Goal: Task Accomplishment & Management: Manage account settings

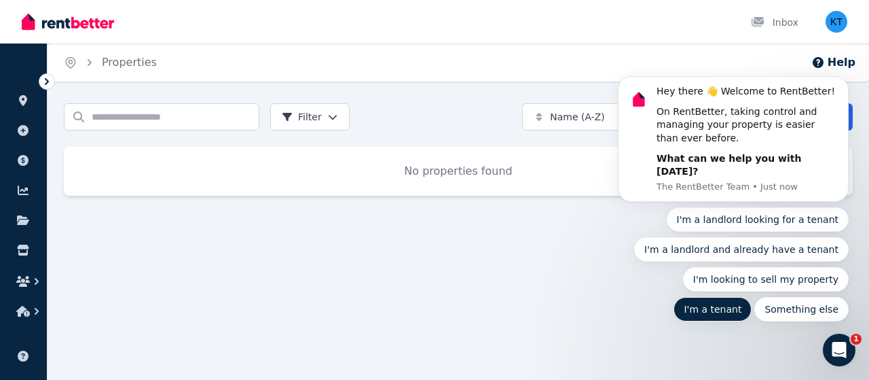
click at [752, 297] on button "I'm a tenant" at bounding box center [713, 309] width 78 height 24
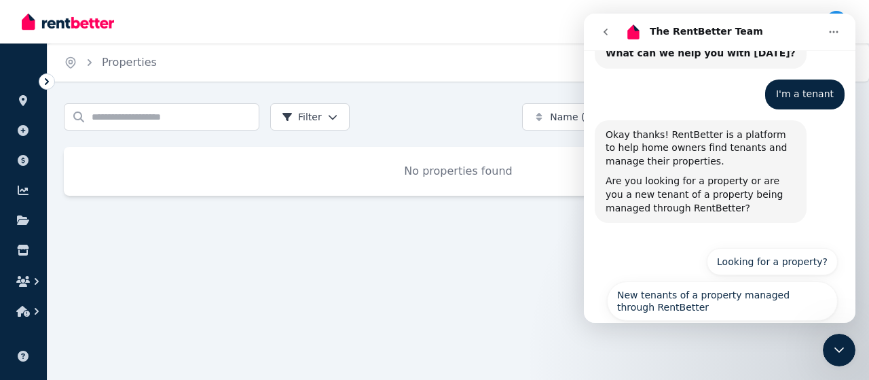
scroll to position [126, 0]
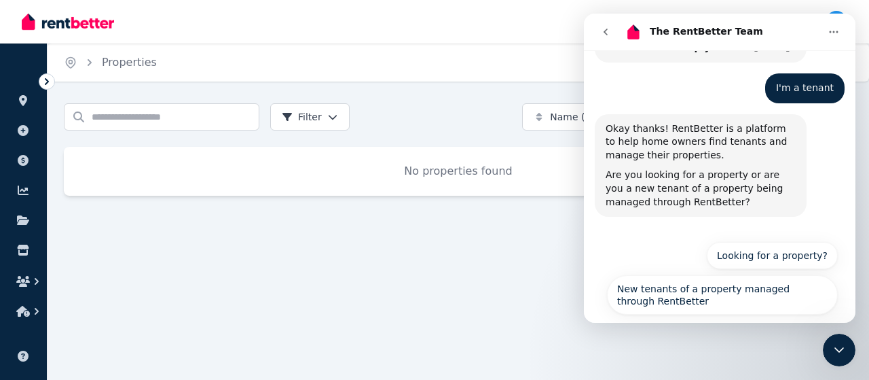
click at [836, 349] on icon "Close Intercom Messenger" at bounding box center [840, 349] width 10 height 5
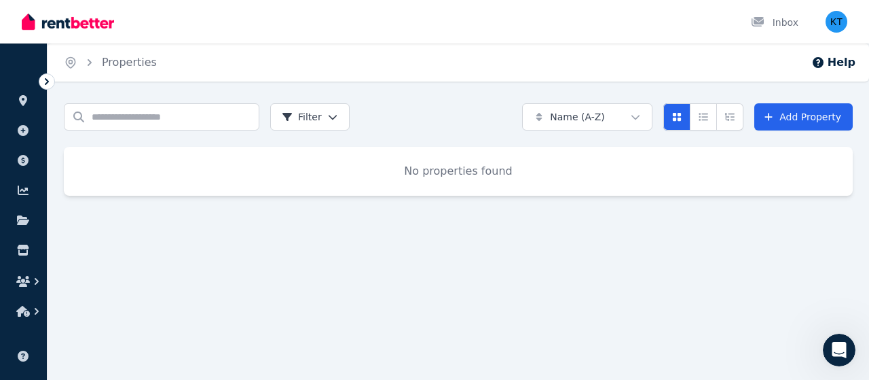
click at [836, 349] on icon "Open Intercom Messenger" at bounding box center [840, 350] width 22 height 22
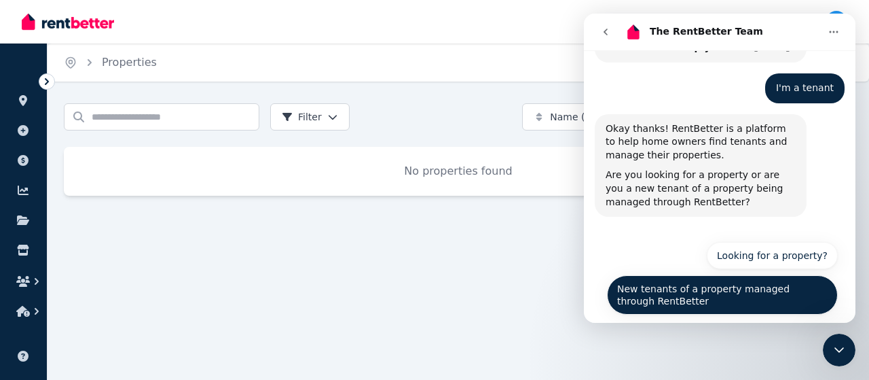
click at [679, 275] on button "New tenants of a property managed through RentBetter" at bounding box center [722, 294] width 231 height 39
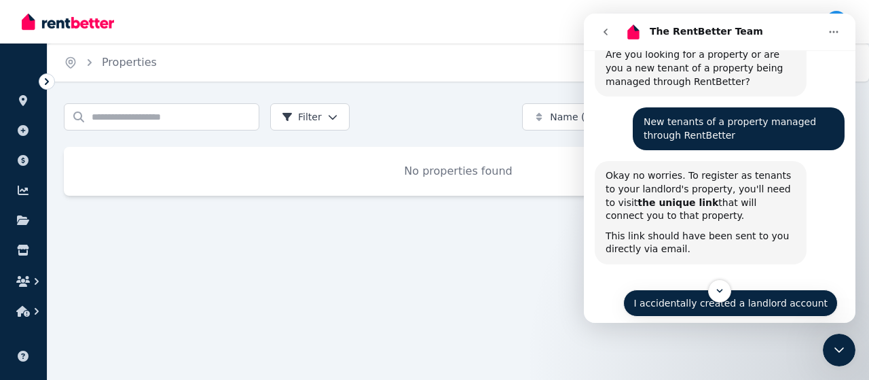
scroll to position [314, 0]
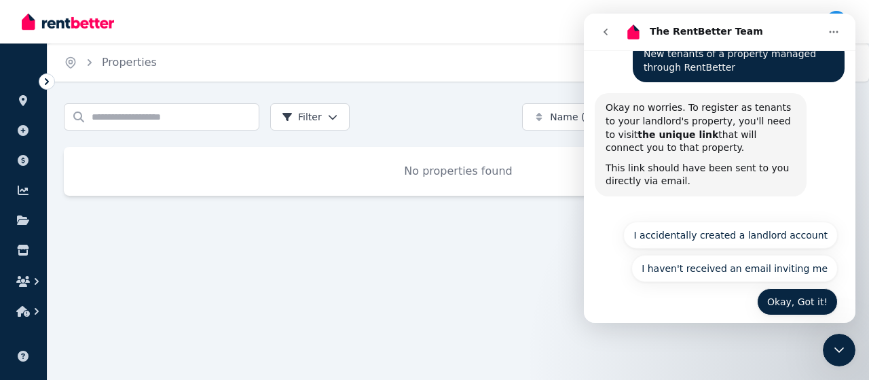
click at [804, 289] on button "Okay, Got it!" at bounding box center [797, 301] width 81 height 27
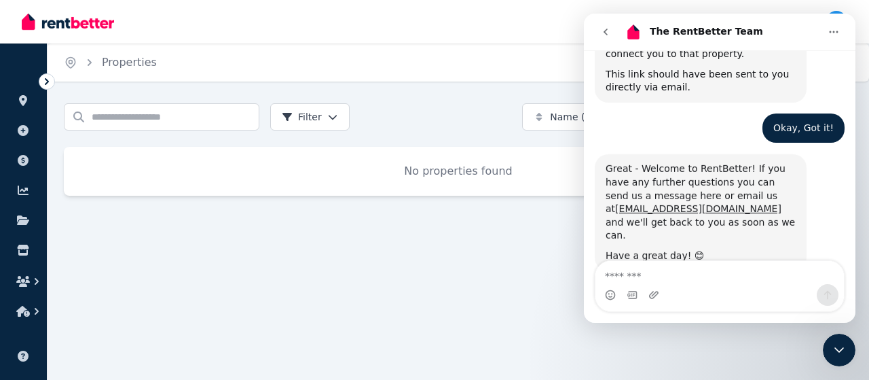
scroll to position [418, 0]
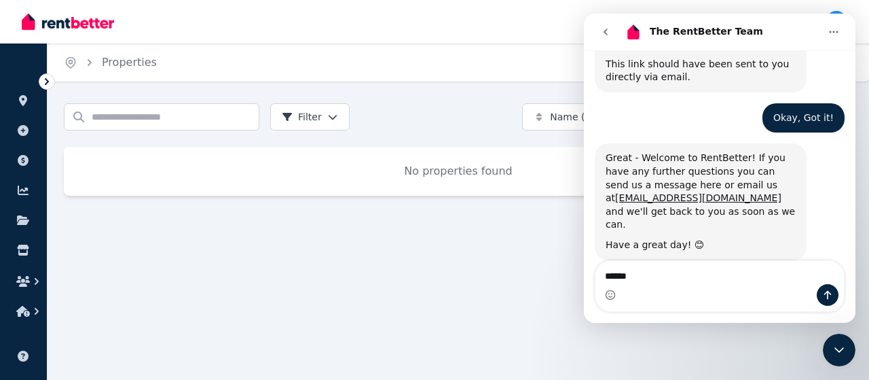
type textarea "******"
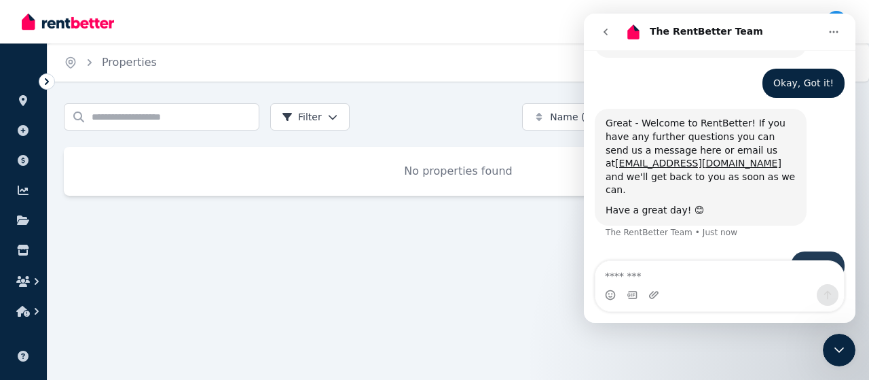
scroll to position [459, 0]
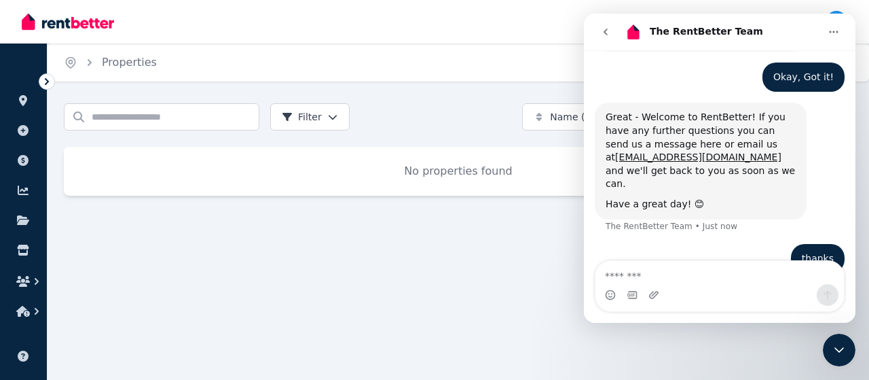
click at [524, 20] on div "Inbox" at bounding box center [412, 21] width 780 height 43
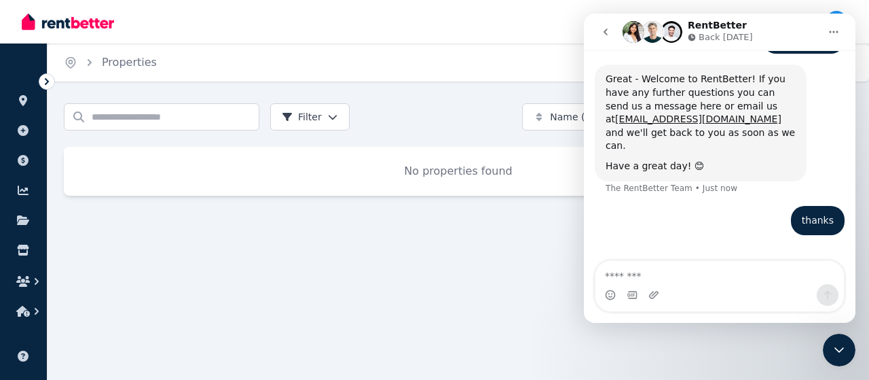
click at [611, 31] on icon "go back" at bounding box center [605, 31] width 11 height 11
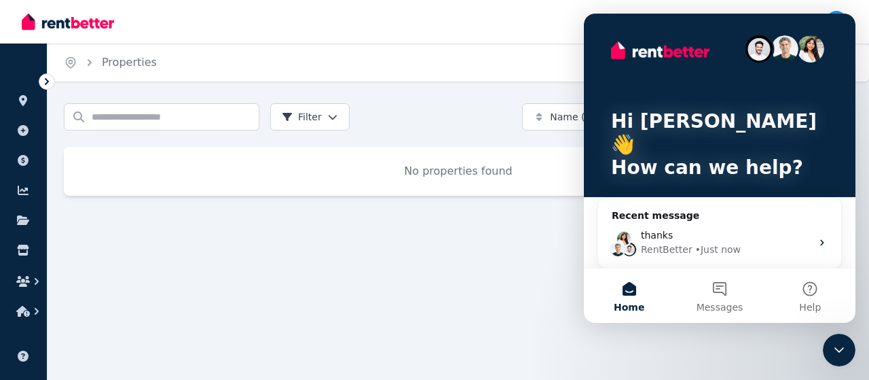
scroll to position [0, 0]
click at [501, 300] on div "Home Properties Help Search properties Filter Name (A-Z) Add Property No proper…" at bounding box center [434, 190] width 869 height 380
click at [846, 348] on icon "Close Intercom Messenger" at bounding box center [839, 350] width 16 height 16
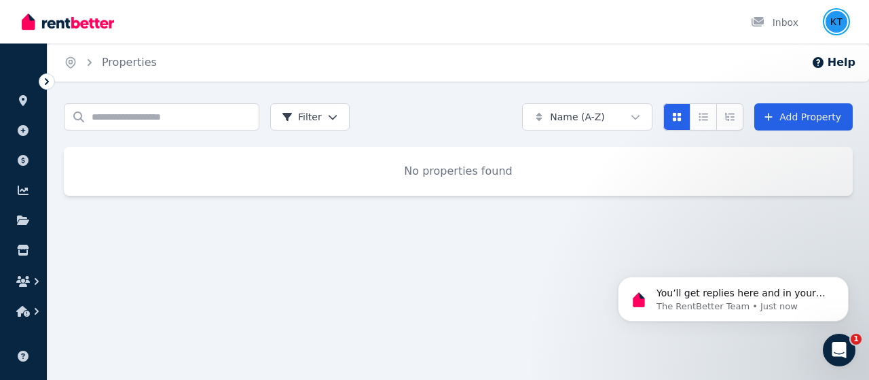
click at [843, 22] on img "button" at bounding box center [837, 22] width 22 height 22
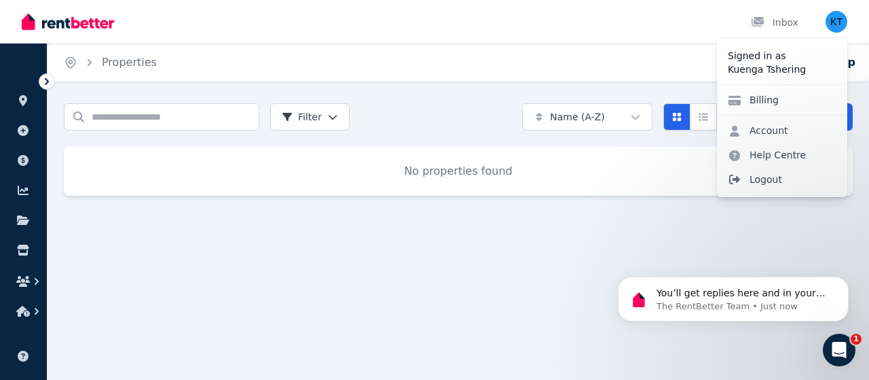
click at [767, 182] on span "Logout" at bounding box center [782, 179] width 130 height 24
